Goal: Find specific page/section: Find specific page/section

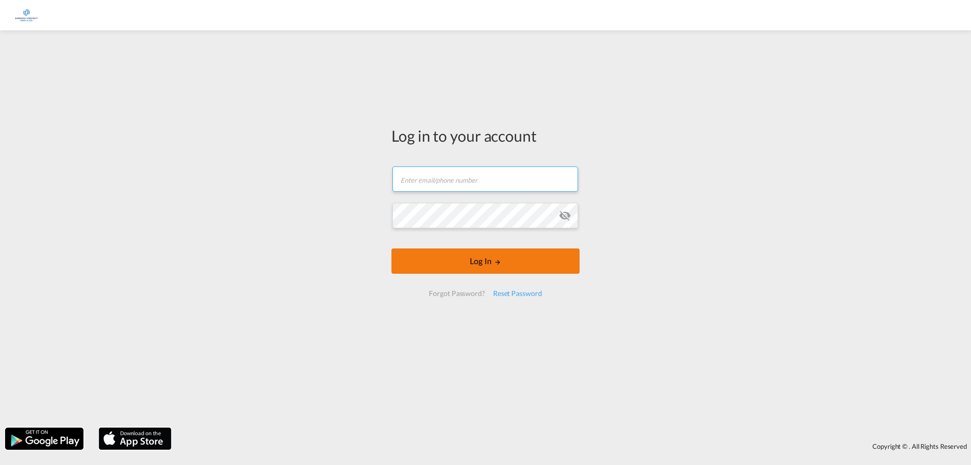
type input "[PERSON_NAME][EMAIL_ADDRESS][PERSON_NAME][DOMAIN_NAME]"
click at [481, 264] on button "Log In" at bounding box center [485, 260] width 188 height 25
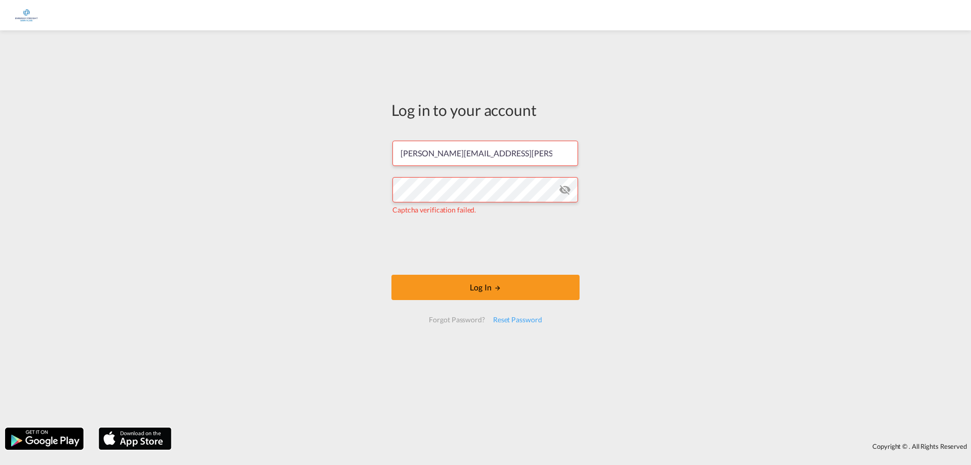
click at [563, 190] on md-icon "icon-eye-off" at bounding box center [565, 190] width 12 height 12
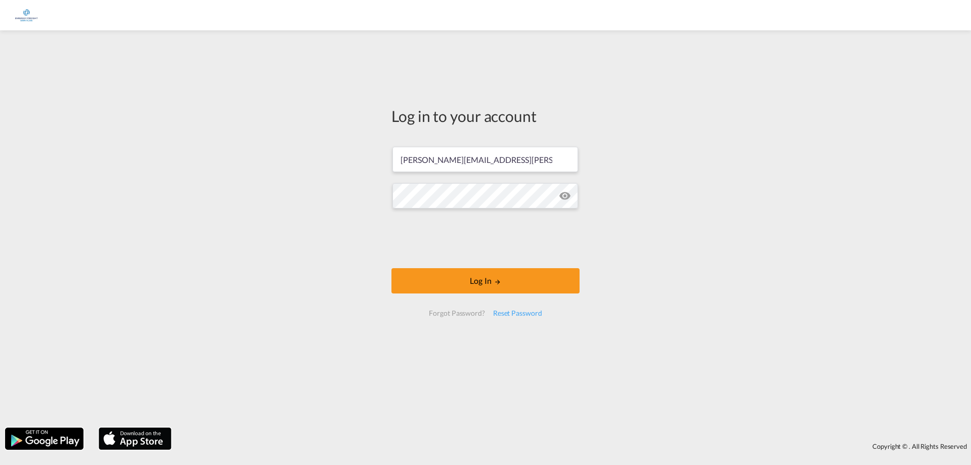
click at [565, 194] on md-icon "icon-eye-off" at bounding box center [565, 196] width 12 height 12
click at [494, 282] on md-icon "LOGIN" at bounding box center [497, 281] width 7 height 7
